Goal: Transaction & Acquisition: Purchase product/service

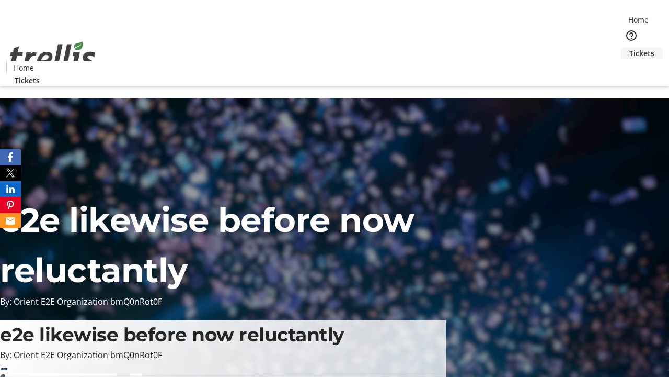
click at [630, 48] on span "Tickets" at bounding box center [642, 53] width 25 height 11
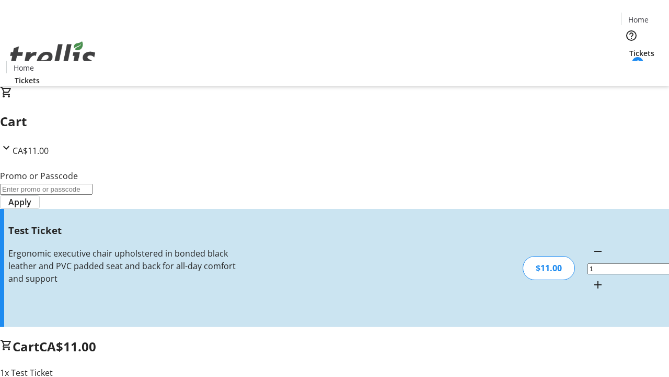
type input "UNLOCK"
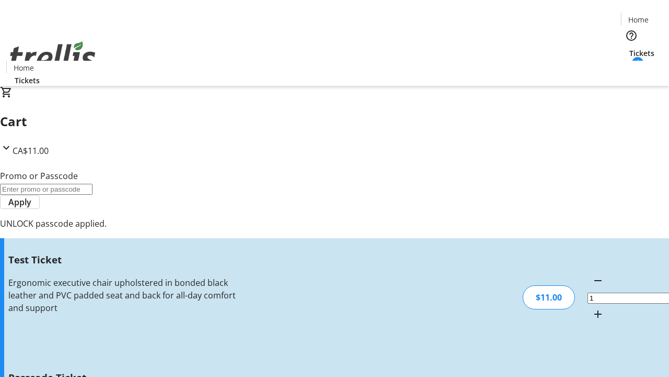
type input "5"
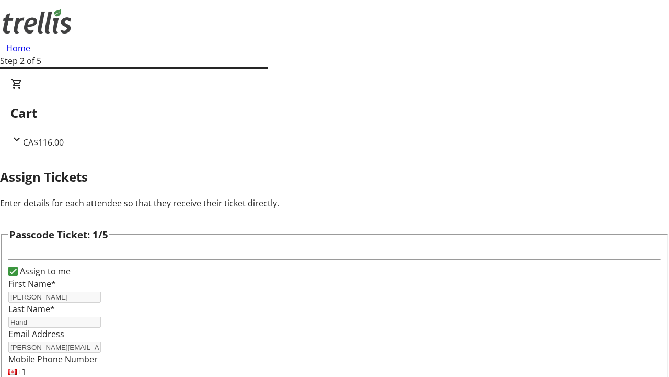
type input "[PERSON_NAME]"
type input "Beer"
type input "[PERSON_NAME]"
type input "Price"
type input "[PERSON_NAME]"
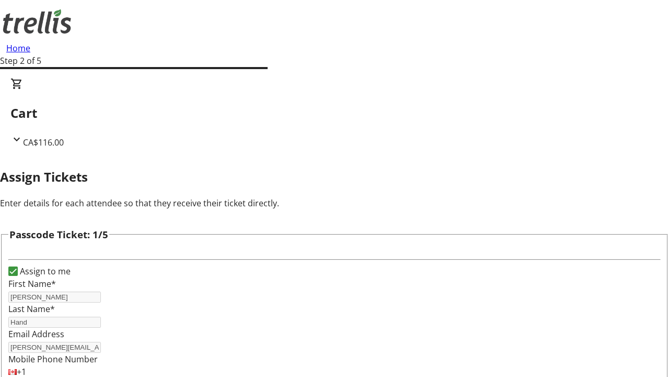
scroll to position [1017, 0]
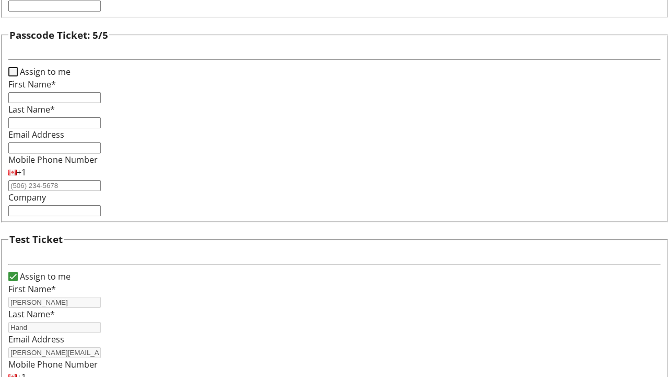
type input "Altenwerth"
click at [18, 76] on input "Assign to me" at bounding box center [12, 71] width 9 height 9
checkbox input "true"
type input "[PERSON_NAME]"
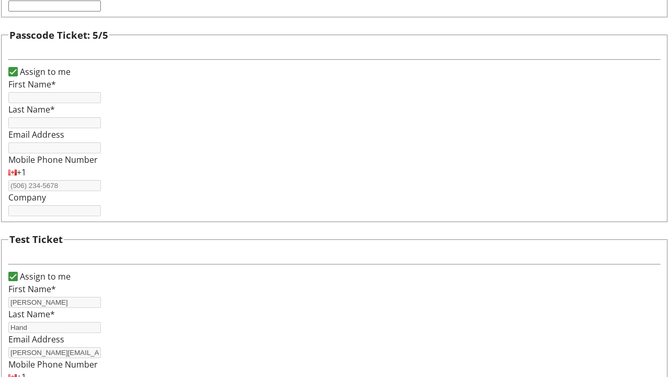
type input "Hand"
type input "[PERSON_NAME][EMAIL_ADDRESS][DOMAIN_NAME]"
